Goal: Use online tool/utility

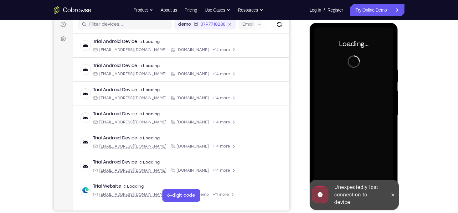
scroll to position [81, 0]
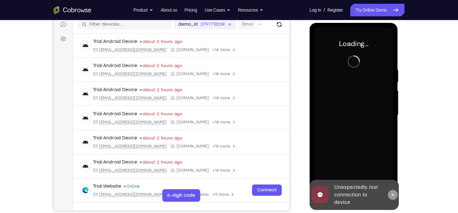
click at [393, 195] on icon at bounding box center [392, 194] width 5 height 5
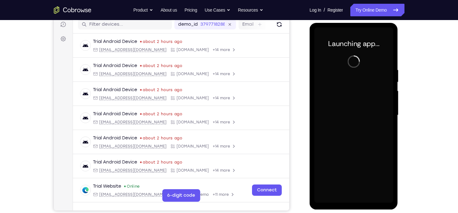
click at [353, 197] on div at bounding box center [353, 115] width 79 height 175
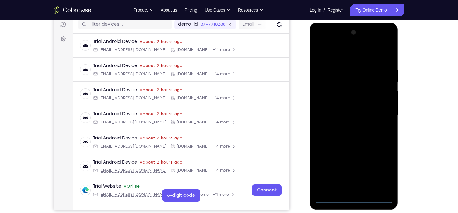
click at [353, 197] on div at bounding box center [353, 115] width 79 height 175
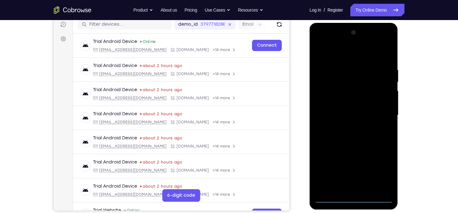
click at [377, 172] on div at bounding box center [353, 115] width 79 height 175
click at [345, 50] on div at bounding box center [353, 115] width 79 height 175
click at [379, 113] on div at bounding box center [353, 115] width 79 height 175
click at [346, 127] on div at bounding box center [353, 115] width 79 height 175
click at [339, 110] on div at bounding box center [353, 115] width 79 height 175
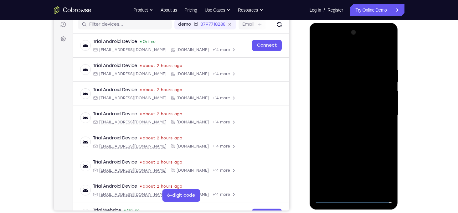
click at [343, 102] on div at bounding box center [353, 115] width 79 height 175
click at [342, 111] on div at bounding box center [353, 115] width 79 height 175
click at [344, 138] on div at bounding box center [353, 115] width 79 height 175
click at [349, 134] on div at bounding box center [353, 115] width 79 height 175
click at [342, 67] on div at bounding box center [353, 115] width 79 height 175
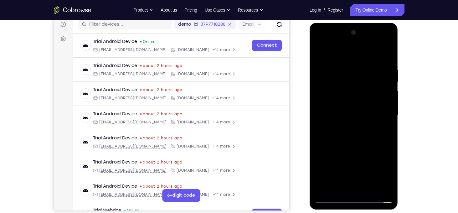
click at [386, 59] on div at bounding box center [353, 115] width 79 height 175
click at [389, 50] on div at bounding box center [353, 115] width 79 height 175
click at [319, 52] on div at bounding box center [353, 115] width 79 height 175
click at [340, 65] on div at bounding box center [353, 115] width 79 height 175
click at [385, 115] on div at bounding box center [353, 115] width 79 height 175
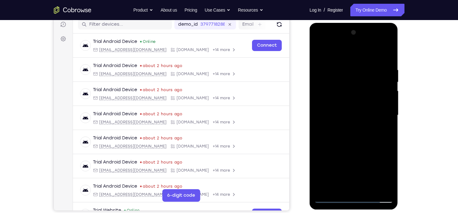
click at [385, 121] on div at bounding box center [353, 115] width 79 height 175
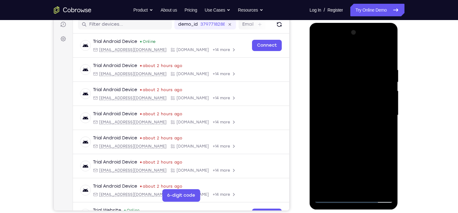
click at [385, 121] on div at bounding box center [353, 115] width 79 height 175
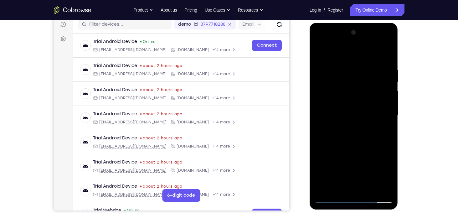
click at [316, 118] on div at bounding box center [353, 115] width 79 height 175
click at [320, 118] on div at bounding box center [353, 115] width 79 height 175
click at [384, 127] on div at bounding box center [353, 115] width 79 height 175
click at [384, 133] on div at bounding box center [353, 115] width 79 height 175
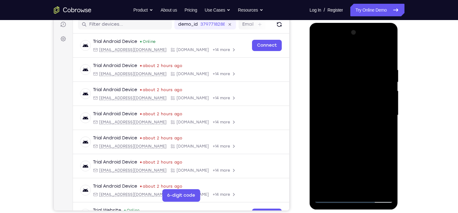
click at [384, 128] on div at bounding box center [353, 115] width 79 height 175
click at [319, 115] on div at bounding box center [353, 115] width 79 height 175
click at [384, 117] on div at bounding box center [353, 115] width 79 height 175
drag, startPoint x: 354, startPoint y: 112, endPoint x: 408, endPoint y: 111, distance: 54.1
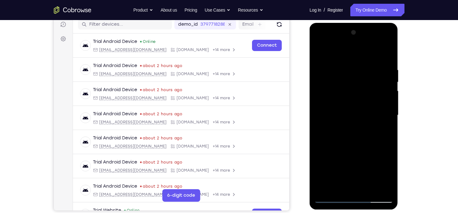
click at [398, 111] on html "Online web based iOS Simulators and Android Emulators. Run iPhone, iPad, Mobile…" at bounding box center [353, 117] width 89 height 188
click at [383, 110] on div at bounding box center [353, 115] width 79 height 175
drag, startPoint x: 383, startPoint y: 109, endPoint x: 390, endPoint y: 104, distance: 8.6
click at [390, 104] on div at bounding box center [353, 115] width 79 height 175
click at [388, 106] on div at bounding box center [353, 115] width 79 height 175
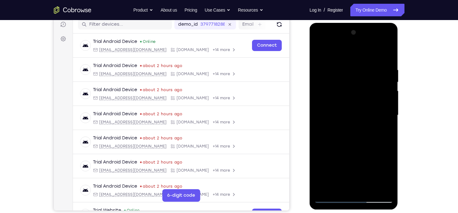
click at [388, 97] on div at bounding box center [353, 115] width 79 height 175
click at [385, 55] on div at bounding box center [353, 115] width 79 height 175
click at [324, 189] on div at bounding box center [353, 115] width 79 height 175
drag, startPoint x: 349, startPoint y: 80, endPoint x: 352, endPoint y: 155, distance: 75.8
click at [352, 155] on div at bounding box center [353, 115] width 79 height 175
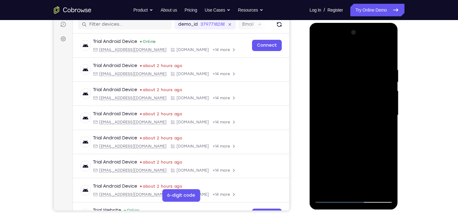
click at [344, 67] on div at bounding box center [353, 115] width 79 height 175
click at [322, 54] on div at bounding box center [353, 115] width 79 height 175
click at [383, 127] on div at bounding box center [353, 115] width 79 height 175
click at [329, 94] on div at bounding box center [353, 115] width 79 height 175
click at [323, 189] on div at bounding box center [353, 115] width 79 height 175
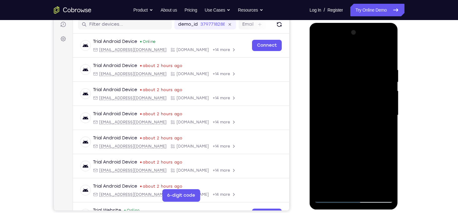
drag, startPoint x: 323, startPoint y: 189, endPoint x: 317, endPoint y: 145, distance: 44.5
click at [317, 145] on div at bounding box center [353, 115] width 79 height 175
click at [323, 188] on div at bounding box center [353, 115] width 79 height 175
drag, startPoint x: 356, startPoint y: 82, endPoint x: 365, endPoint y: 160, distance: 78.4
click at [365, 160] on div at bounding box center [353, 115] width 79 height 175
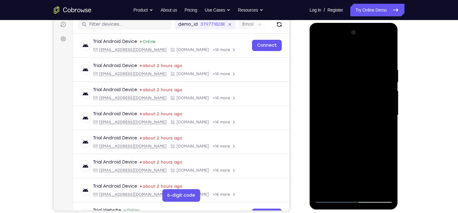
click at [339, 64] on div at bounding box center [353, 115] width 79 height 175
click at [383, 111] on div at bounding box center [353, 115] width 79 height 175
drag, startPoint x: 332, startPoint y: 112, endPoint x: 382, endPoint y: 116, distance: 50.8
click at [382, 116] on div at bounding box center [353, 115] width 79 height 175
click at [355, 154] on div at bounding box center [353, 115] width 79 height 175
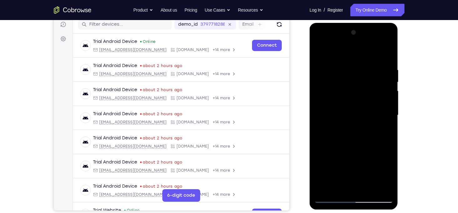
click at [353, 145] on div at bounding box center [353, 115] width 79 height 175
click at [327, 67] on div at bounding box center [353, 115] width 79 height 175
click at [383, 107] on div at bounding box center [353, 115] width 79 height 175
click at [386, 55] on div at bounding box center [353, 115] width 79 height 175
drag, startPoint x: 353, startPoint y: 73, endPoint x: 348, endPoint y: 151, distance: 78.6
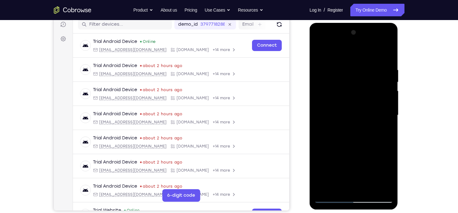
click at [348, 151] on div at bounding box center [353, 115] width 79 height 175
click at [324, 189] on div at bounding box center [353, 115] width 79 height 175
click at [344, 69] on div at bounding box center [353, 115] width 79 height 175
click at [386, 114] on div at bounding box center [353, 115] width 79 height 175
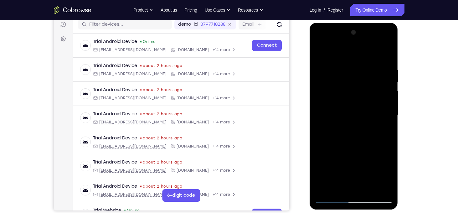
click at [386, 114] on div at bounding box center [353, 115] width 79 height 175
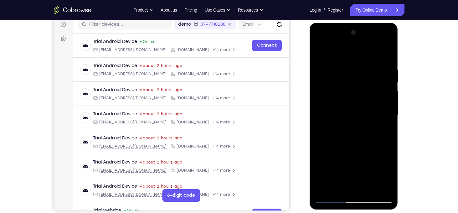
click at [386, 114] on div at bounding box center [353, 115] width 79 height 175
drag, startPoint x: 386, startPoint y: 114, endPoint x: 354, endPoint y: 104, distance: 33.4
click at [354, 104] on div at bounding box center [353, 115] width 79 height 175
drag, startPoint x: 383, startPoint y: 117, endPoint x: 332, endPoint y: 115, distance: 50.7
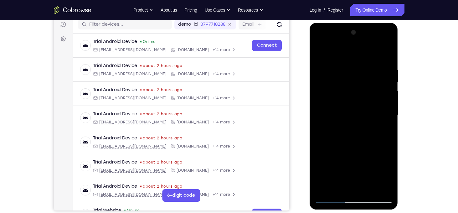
click at [332, 115] on div at bounding box center [353, 115] width 79 height 175
click at [384, 119] on div at bounding box center [353, 115] width 79 height 175
drag, startPoint x: 381, startPoint y: 107, endPoint x: 324, endPoint y: 104, distance: 56.7
click at [324, 104] on div at bounding box center [353, 115] width 79 height 175
drag, startPoint x: 382, startPoint y: 106, endPoint x: 326, endPoint y: 101, distance: 56.5
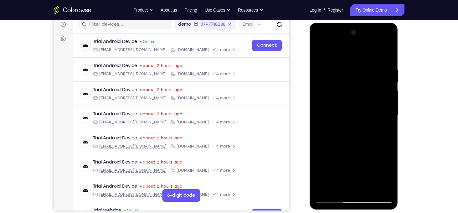
click at [326, 101] on div at bounding box center [353, 115] width 79 height 175
click at [379, 110] on div at bounding box center [353, 115] width 79 height 175
click at [320, 108] on div at bounding box center [353, 115] width 79 height 175
click at [378, 186] on div at bounding box center [353, 115] width 79 height 175
click at [380, 134] on div at bounding box center [353, 115] width 79 height 175
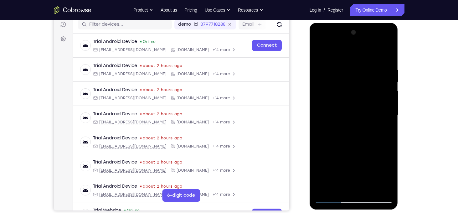
click at [377, 186] on div at bounding box center [353, 115] width 79 height 175
click at [381, 129] on div at bounding box center [353, 115] width 79 height 175
click at [383, 120] on div at bounding box center [353, 115] width 79 height 175
click at [387, 118] on div at bounding box center [353, 115] width 79 height 175
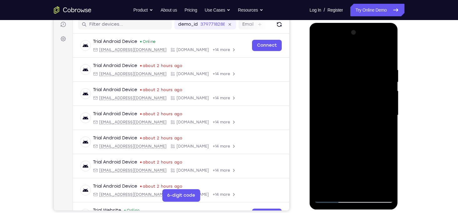
click at [387, 118] on div at bounding box center [353, 115] width 79 height 175
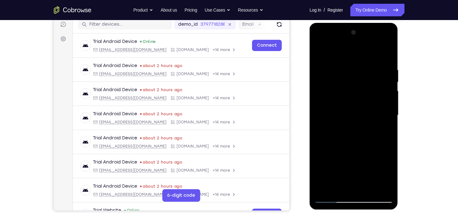
click at [387, 118] on div at bounding box center [353, 115] width 79 height 175
click at [378, 186] on div at bounding box center [353, 115] width 79 height 175
click at [378, 187] on div at bounding box center [353, 115] width 79 height 175
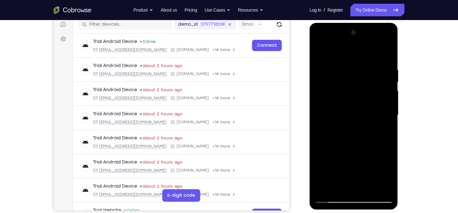
click at [381, 149] on div at bounding box center [353, 115] width 79 height 175
click at [385, 54] on div at bounding box center [353, 115] width 79 height 175
drag, startPoint x: 362, startPoint y: 69, endPoint x: 358, endPoint y: 176, distance: 107.0
click at [358, 176] on div at bounding box center [353, 115] width 79 height 175
click at [348, 68] on div at bounding box center [353, 115] width 79 height 175
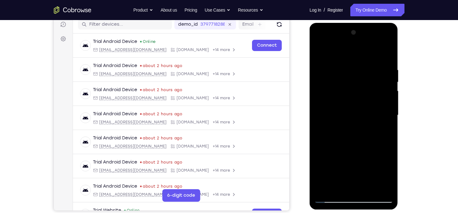
click at [383, 113] on div at bounding box center [353, 115] width 79 height 175
click at [385, 113] on div at bounding box center [353, 115] width 79 height 175
click at [383, 93] on div at bounding box center [353, 115] width 79 height 175
click at [388, 101] on div at bounding box center [353, 115] width 79 height 175
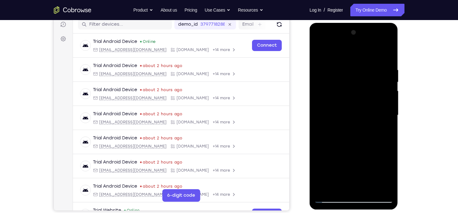
click at [386, 55] on div at bounding box center [353, 115] width 79 height 175
drag, startPoint x: 351, startPoint y: 75, endPoint x: 353, endPoint y: 149, distance: 73.8
click at [353, 149] on div at bounding box center [353, 115] width 79 height 175
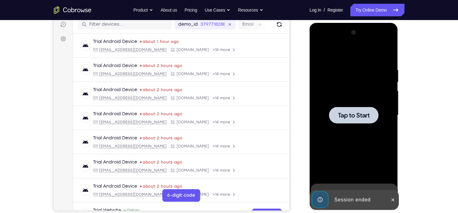
click at [361, 168] on div at bounding box center [353, 115] width 79 height 175
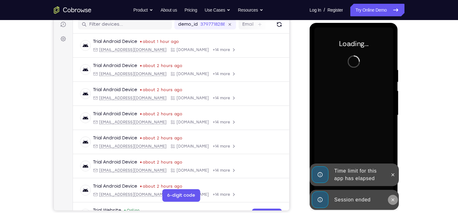
click at [397, 199] on button at bounding box center [393, 200] width 10 height 10
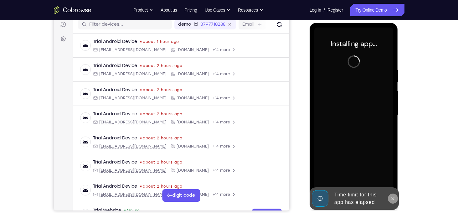
click at [393, 199] on icon at bounding box center [392, 198] width 5 height 5
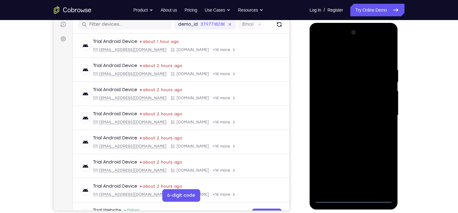
click at [356, 197] on div at bounding box center [353, 115] width 79 height 175
click at [379, 174] on div at bounding box center [353, 115] width 79 height 175
click at [336, 52] on div at bounding box center [353, 115] width 79 height 175
click at [342, 80] on div at bounding box center [353, 115] width 79 height 175
click at [377, 78] on div at bounding box center [353, 115] width 79 height 175
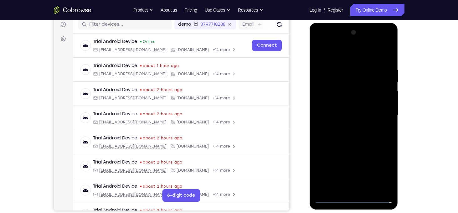
click at [380, 111] on div at bounding box center [353, 115] width 79 height 175
click at [345, 127] on div at bounding box center [353, 115] width 79 height 175
click at [342, 109] on div at bounding box center [353, 115] width 79 height 175
click at [346, 102] on div at bounding box center [353, 115] width 79 height 175
click at [345, 113] on div at bounding box center [353, 115] width 79 height 175
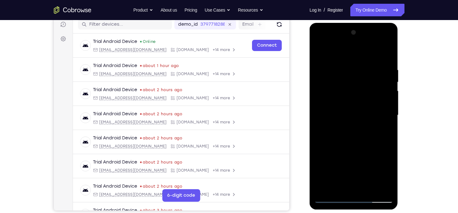
click at [357, 145] on div at bounding box center [353, 115] width 79 height 175
click at [341, 188] on div at bounding box center [353, 115] width 79 height 175
click at [337, 53] on div at bounding box center [353, 115] width 79 height 175
click at [339, 64] on div at bounding box center [353, 115] width 79 height 175
click at [319, 51] on div at bounding box center [353, 115] width 79 height 175
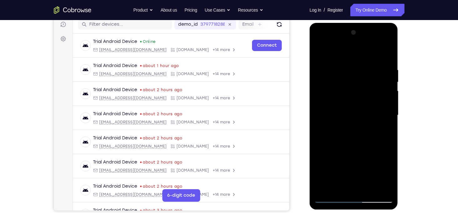
click at [376, 52] on div at bounding box center [353, 115] width 79 height 175
click at [387, 70] on div at bounding box center [353, 115] width 79 height 175
click at [347, 53] on div at bounding box center [353, 115] width 79 height 175
click at [343, 63] on div at bounding box center [353, 115] width 79 height 175
click at [319, 52] on div at bounding box center [353, 115] width 79 height 175
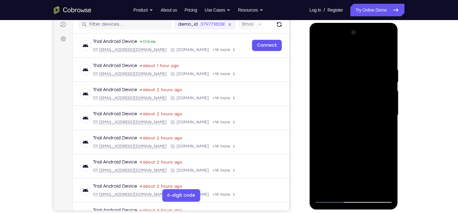
click at [347, 52] on div at bounding box center [353, 115] width 79 height 175
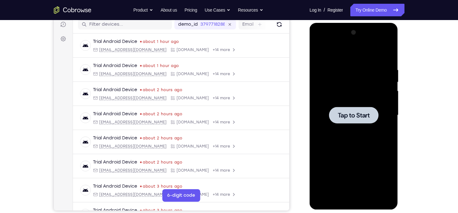
click at [359, 105] on div at bounding box center [353, 115] width 79 height 175
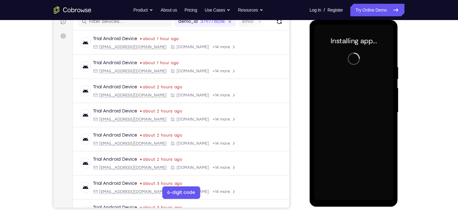
scroll to position [83, 0]
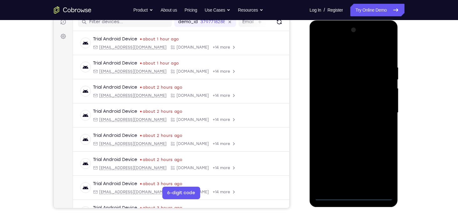
click at [353, 196] on div at bounding box center [353, 112] width 79 height 175
click at [382, 168] on div at bounding box center [353, 112] width 79 height 175
click at [337, 49] on div at bounding box center [353, 112] width 79 height 175
click at [377, 111] on div at bounding box center [353, 112] width 79 height 175
click at [346, 125] on div at bounding box center [353, 112] width 79 height 175
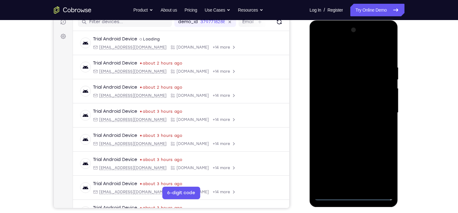
click at [343, 105] on div at bounding box center [353, 112] width 79 height 175
click at [346, 99] on div at bounding box center [353, 112] width 79 height 175
click at [344, 114] on div at bounding box center [353, 112] width 79 height 175
click at [339, 131] on div at bounding box center [353, 112] width 79 height 175
click at [341, 132] on div at bounding box center [353, 112] width 79 height 175
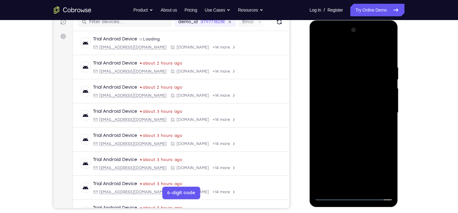
click at [342, 63] on div at bounding box center [353, 112] width 79 height 175
click at [387, 117] on div at bounding box center [353, 112] width 79 height 175
click at [377, 182] on div at bounding box center [353, 112] width 79 height 175
drag, startPoint x: 341, startPoint y: 119, endPoint x: 376, endPoint y: 114, distance: 35.0
click at [376, 114] on div at bounding box center [353, 112] width 79 height 175
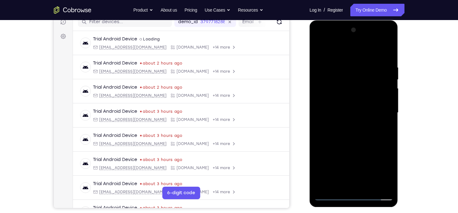
click at [385, 121] on div at bounding box center [353, 112] width 79 height 175
click at [386, 114] on div at bounding box center [353, 112] width 79 height 175
click at [385, 109] on div at bounding box center [353, 112] width 79 height 175
click at [384, 53] on div at bounding box center [353, 112] width 79 height 175
click at [352, 145] on div at bounding box center [353, 112] width 79 height 175
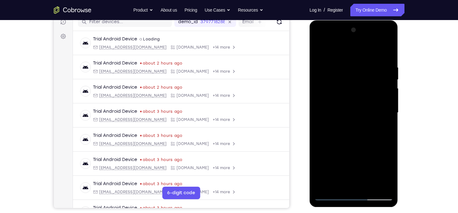
drag, startPoint x: 361, startPoint y: 165, endPoint x: 359, endPoint y: 134, distance: 31.3
click at [359, 134] on div at bounding box center [353, 112] width 79 height 175
click at [368, 184] on div at bounding box center [353, 112] width 79 height 175
click at [348, 149] on div at bounding box center [353, 112] width 79 height 175
click at [330, 194] on div at bounding box center [353, 112] width 79 height 175
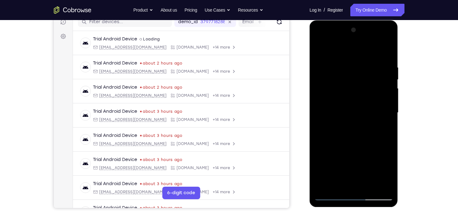
click at [324, 185] on div at bounding box center [353, 112] width 79 height 175
drag, startPoint x: 345, startPoint y: 67, endPoint x: 350, endPoint y: 148, distance: 81.5
click at [350, 148] on div at bounding box center [353, 112] width 79 height 175
click at [344, 65] on div at bounding box center [353, 112] width 79 height 175
click at [385, 106] on div at bounding box center [353, 112] width 79 height 175
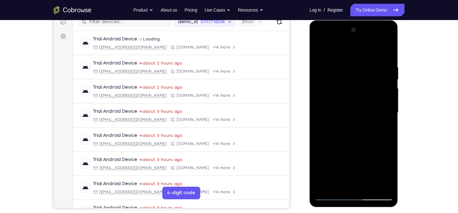
drag, startPoint x: 329, startPoint y: 100, endPoint x: 378, endPoint y: 96, distance: 49.6
click at [378, 96] on div at bounding box center [353, 112] width 79 height 175
drag, startPoint x: 327, startPoint y: 119, endPoint x: 398, endPoint y: 119, distance: 71.3
click at [398, 119] on div at bounding box center [353, 114] width 89 height 188
click at [322, 53] on div at bounding box center [353, 112] width 79 height 175
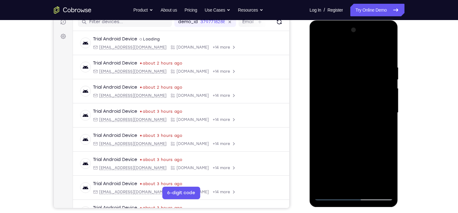
click at [379, 100] on div at bounding box center [353, 112] width 79 height 175
click at [331, 195] on div at bounding box center [353, 112] width 79 height 175
